Goal: Task Accomplishment & Management: Manage account settings

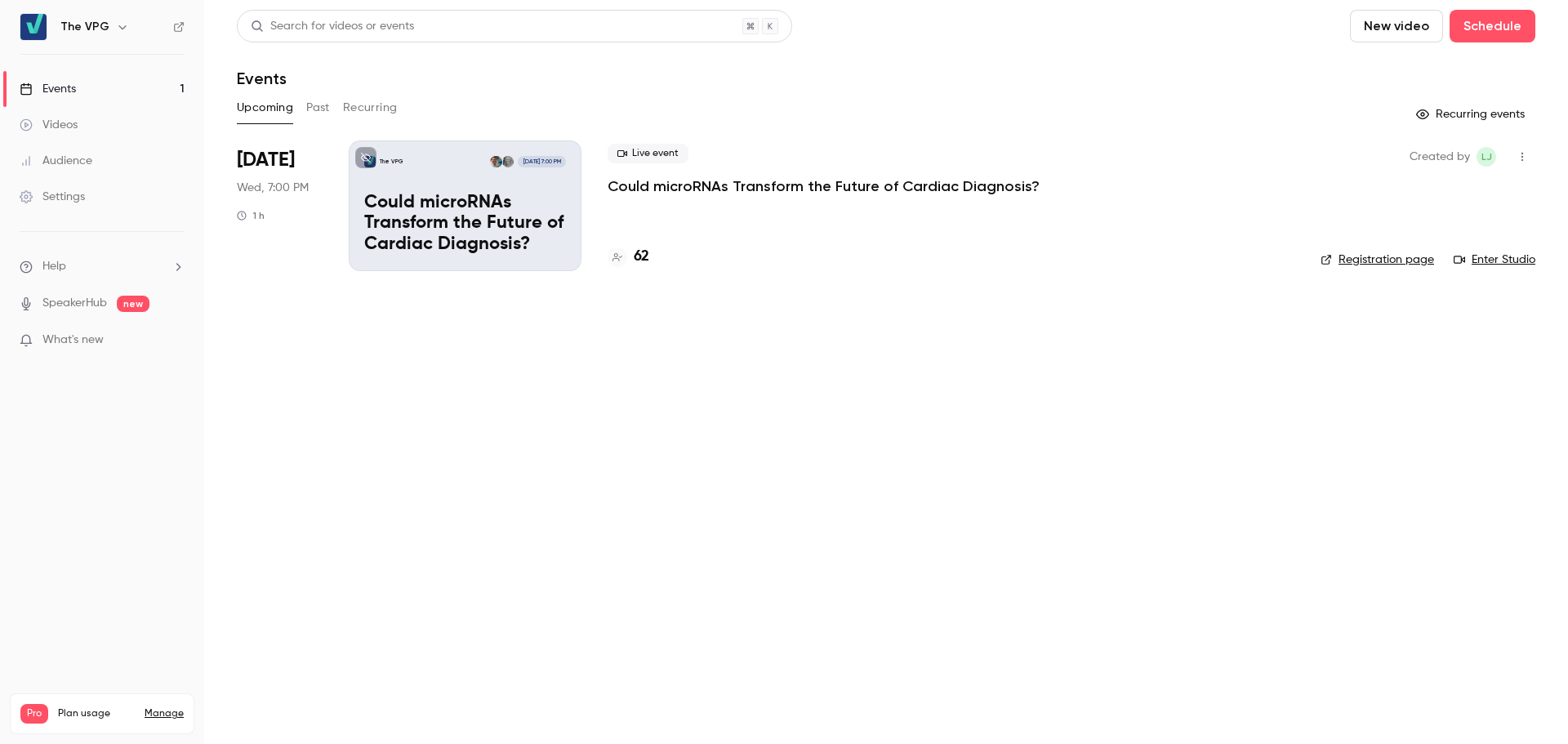
click at [697, 321] on main "Search for videos or events New video Schedule Events Upcoming Past Recurring R…" at bounding box center [886, 372] width 1364 height 744
click at [499, 196] on p "Could microRNAs Transform the Future of Cardiac Diagnosis?" at bounding box center [465, 224] width 202 height 63
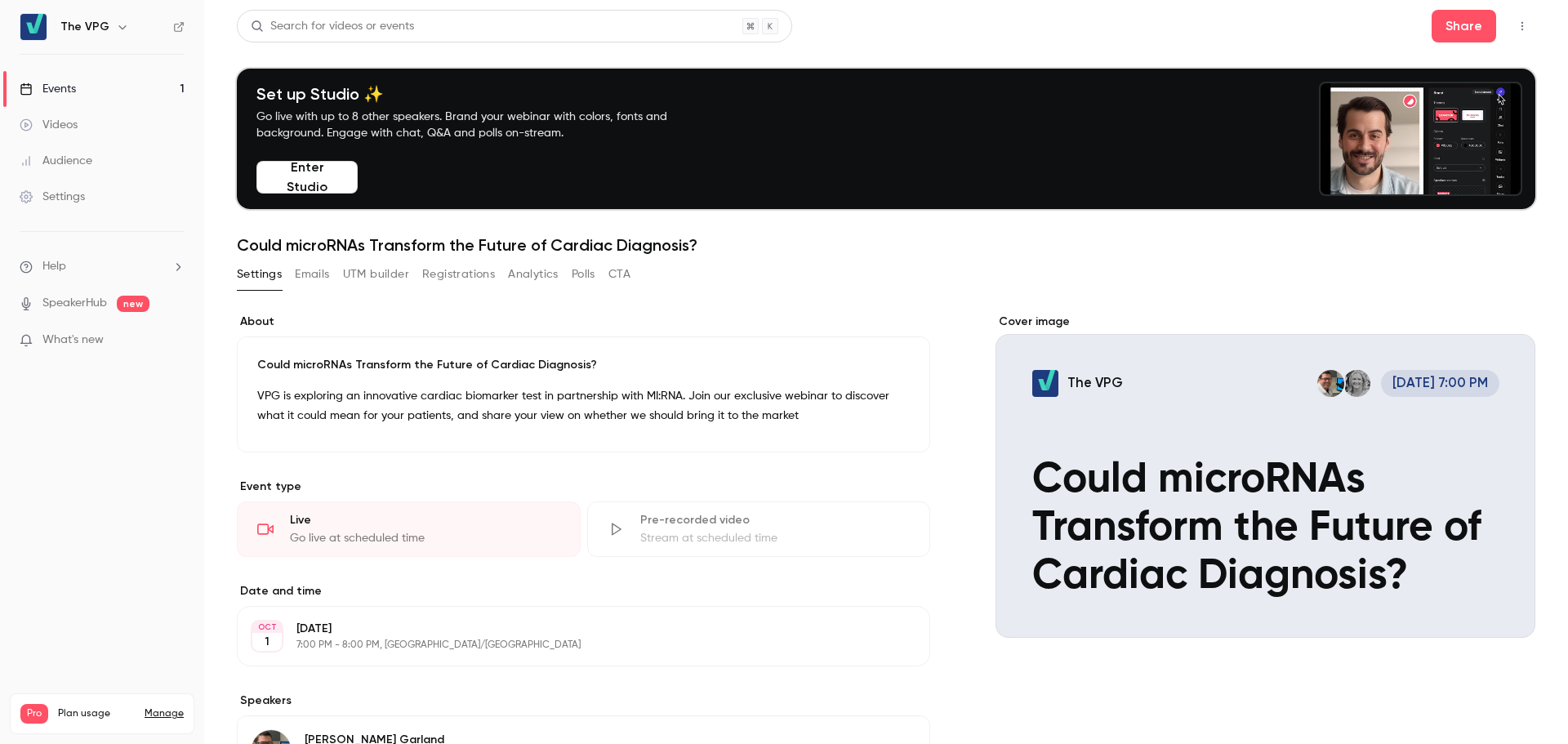
click at [323, 274] on button "Emails" at bounding box center [312, 274] width 34 height 26
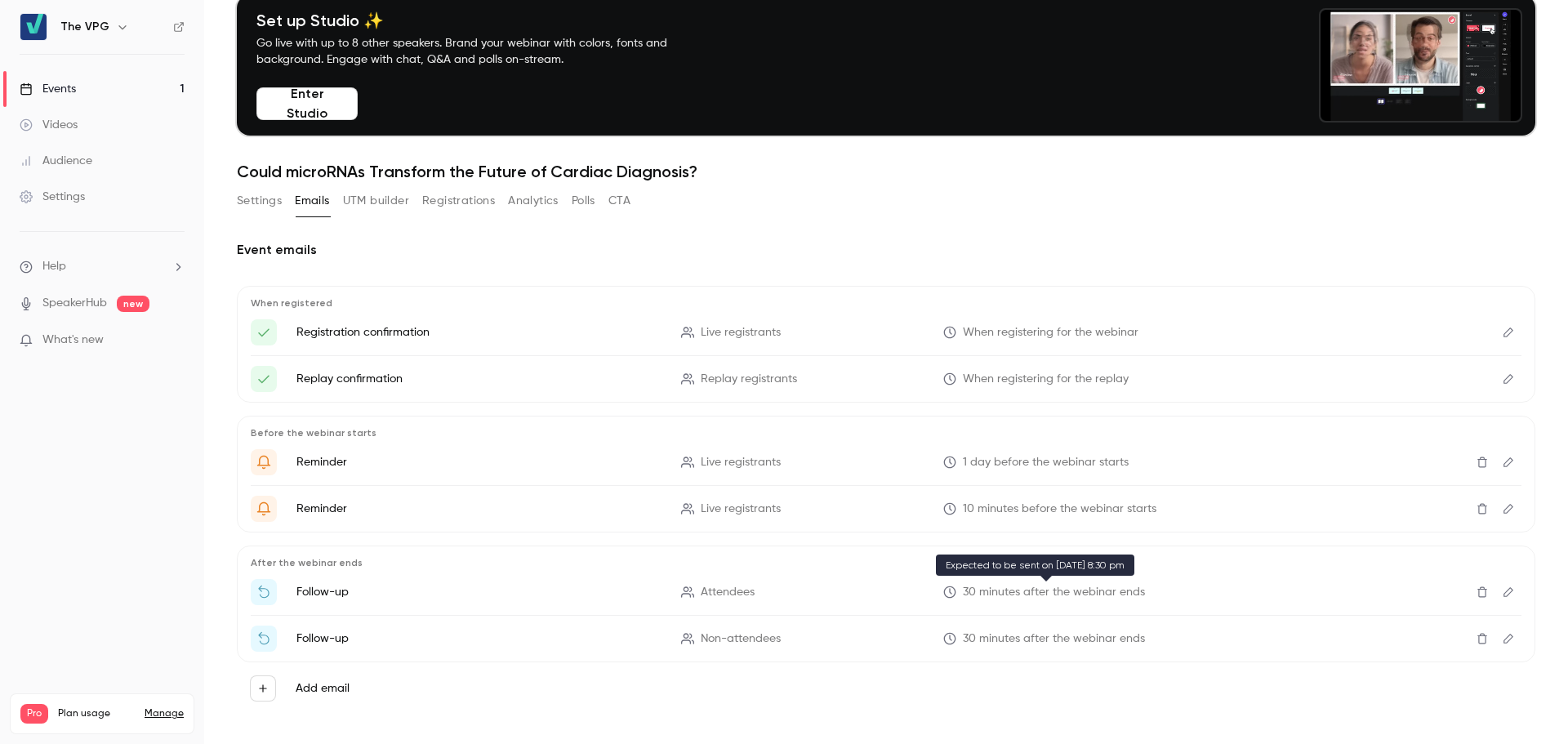
scroll to position [87, 0]
